Goal: Task Accomplishment & Management: Manage account settings

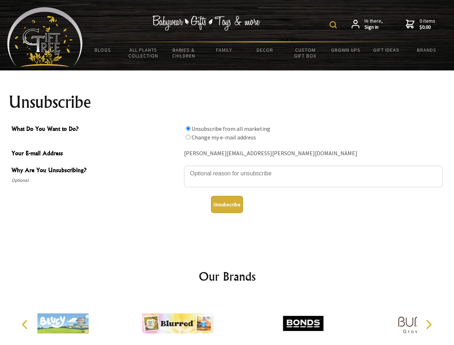
click at [334, 25] on img at bounding box center [333, 24] width 7 height 7
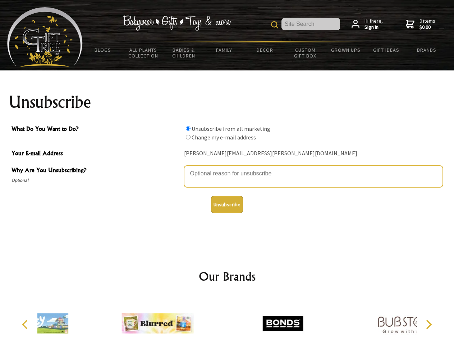
click at [227, 168] on textarea "Why Are You Unsubscribing?" at bounding box center [313, 177] width 259 height 22
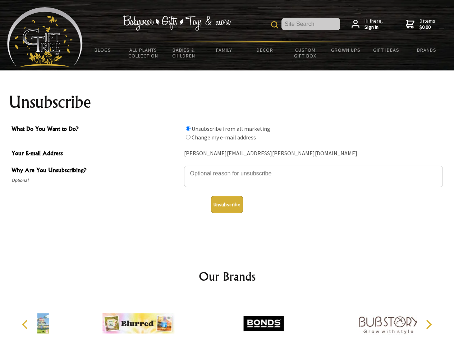
click at [188, 128] on input "What Do You Want to Do?" at bounding box center [188, 128] width 5 height 5
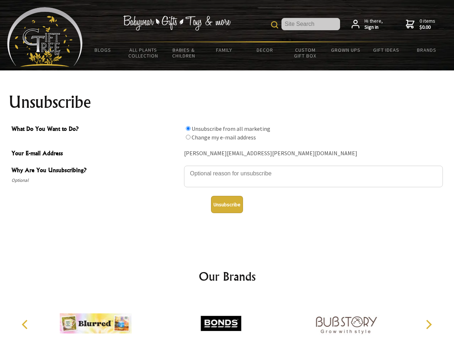
click at [188, 137] on input "What Do You Want to Do?" at bounding box center [188, 137] width 5 height 5
radio input "true"
click at [227, 205] on button "Unsubscribe" at bounding box center [227, 204] width 32 height 17
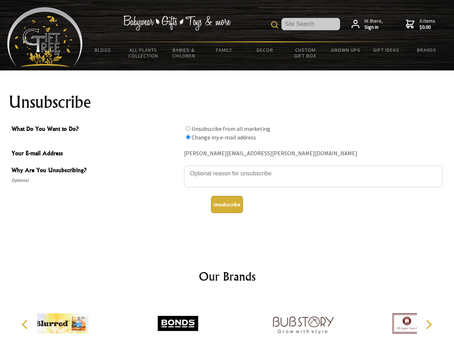
click at [227, 321] on div at bounding box center [177, 325] width 125 height 56
click at [26, 325] on icon "Previous" at bounding box center [25, 324] width 9 height 9
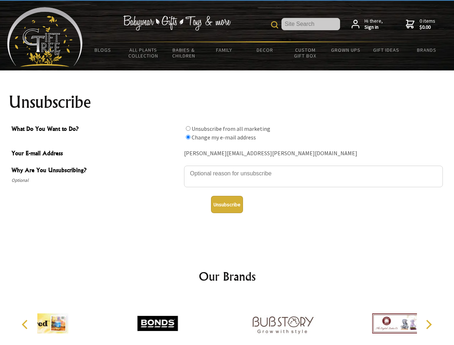
click at [429, 325] on icon "Next" at bounding box center [428, 324] width 9 height 9
